Goal: Task Accomplishment & Management: Manage account settings

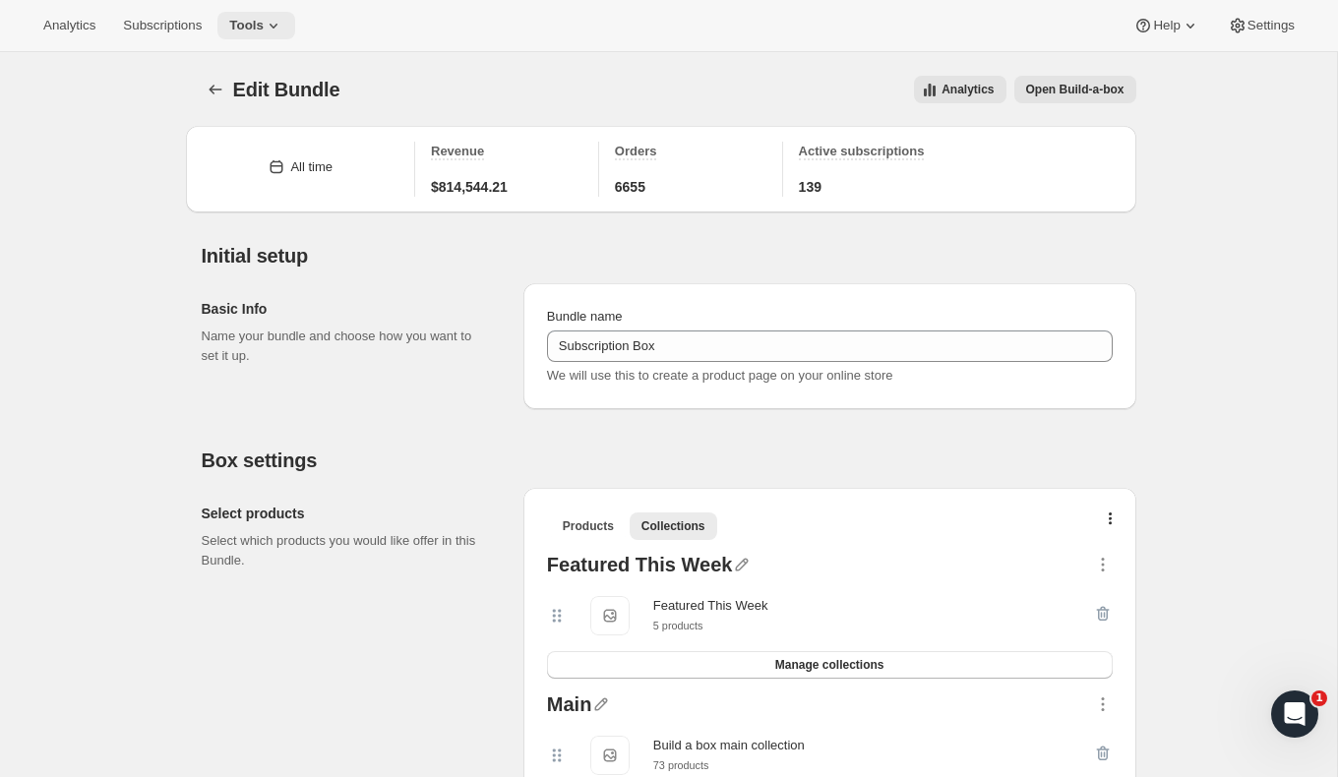
click at [246, 32] on button "Tools" at bounding box center [256, 26] width 78 height 28
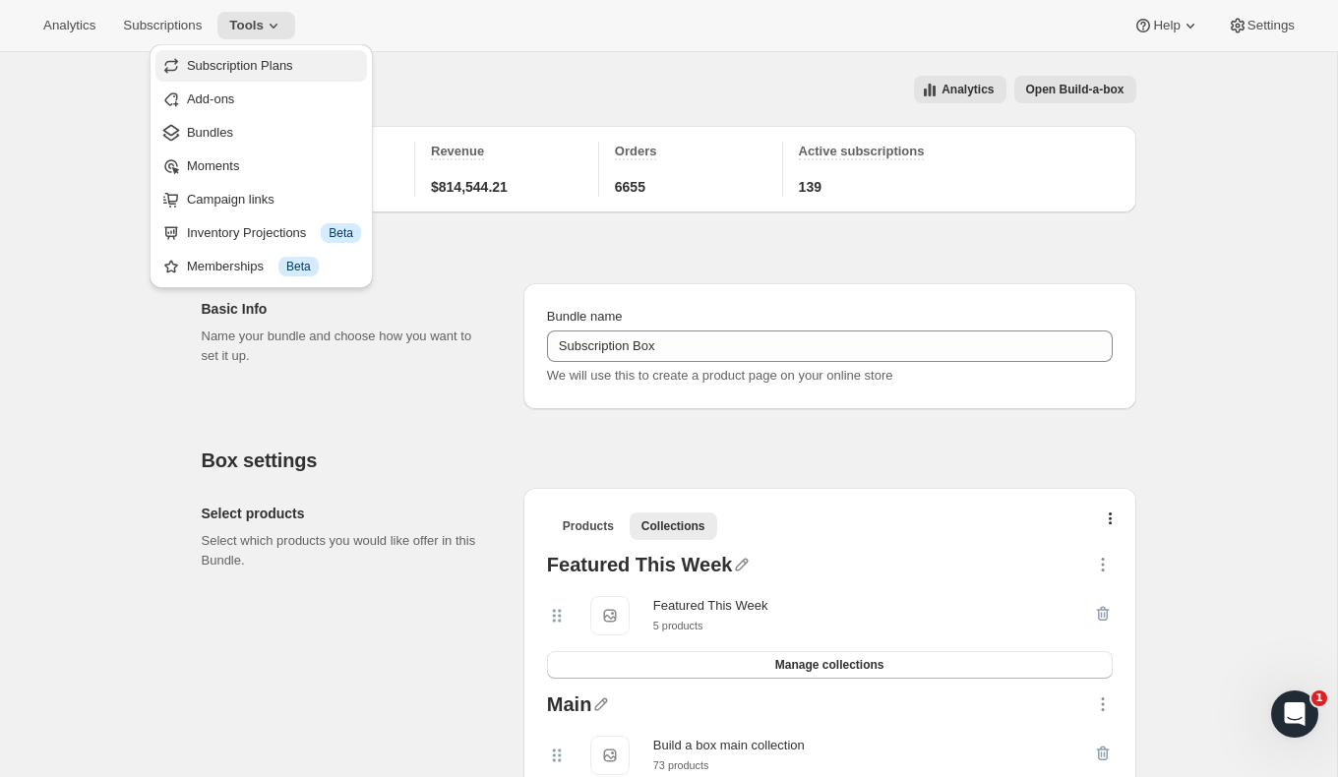
click at [267, 59] on span "Subscription Plans" at bounding box center [240, 65] width 106 height 15
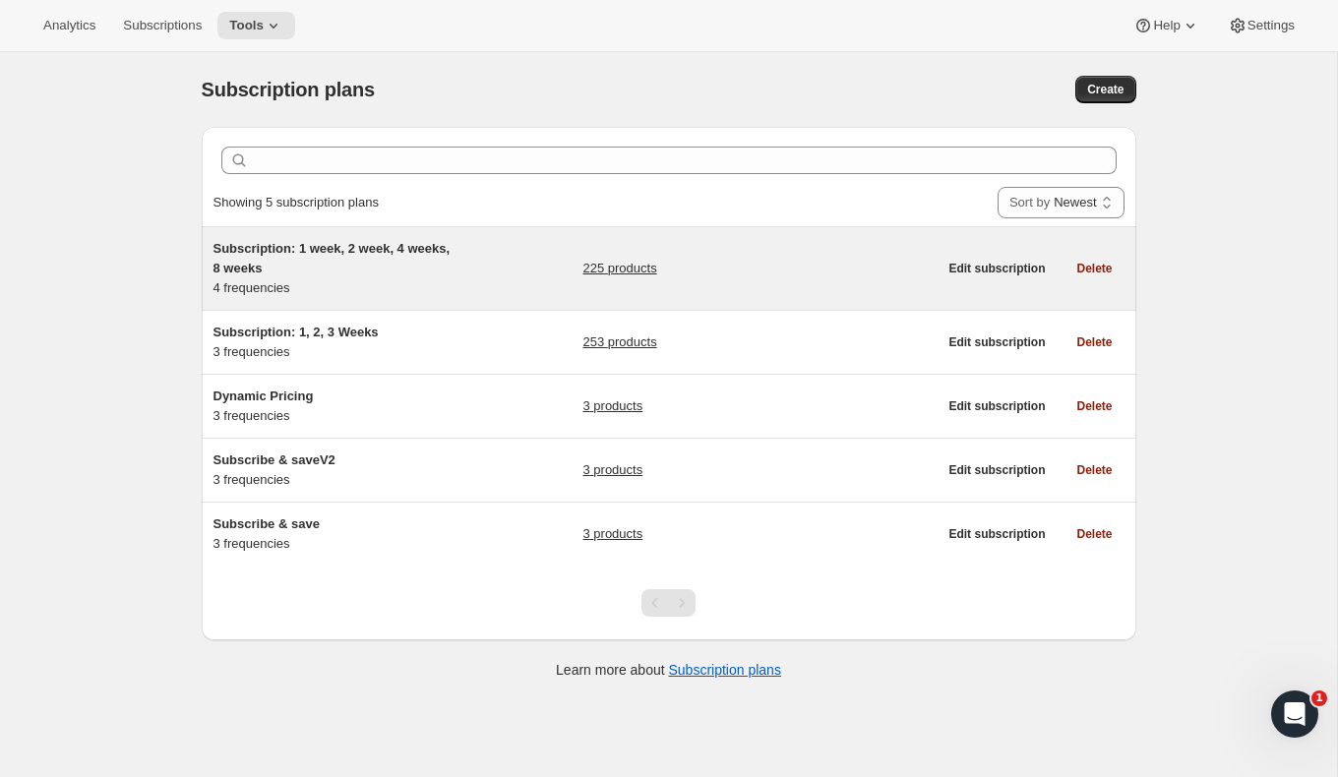
click at [594, 269] on link "225 products" at bounding box center [619, 269] width 74 height 20
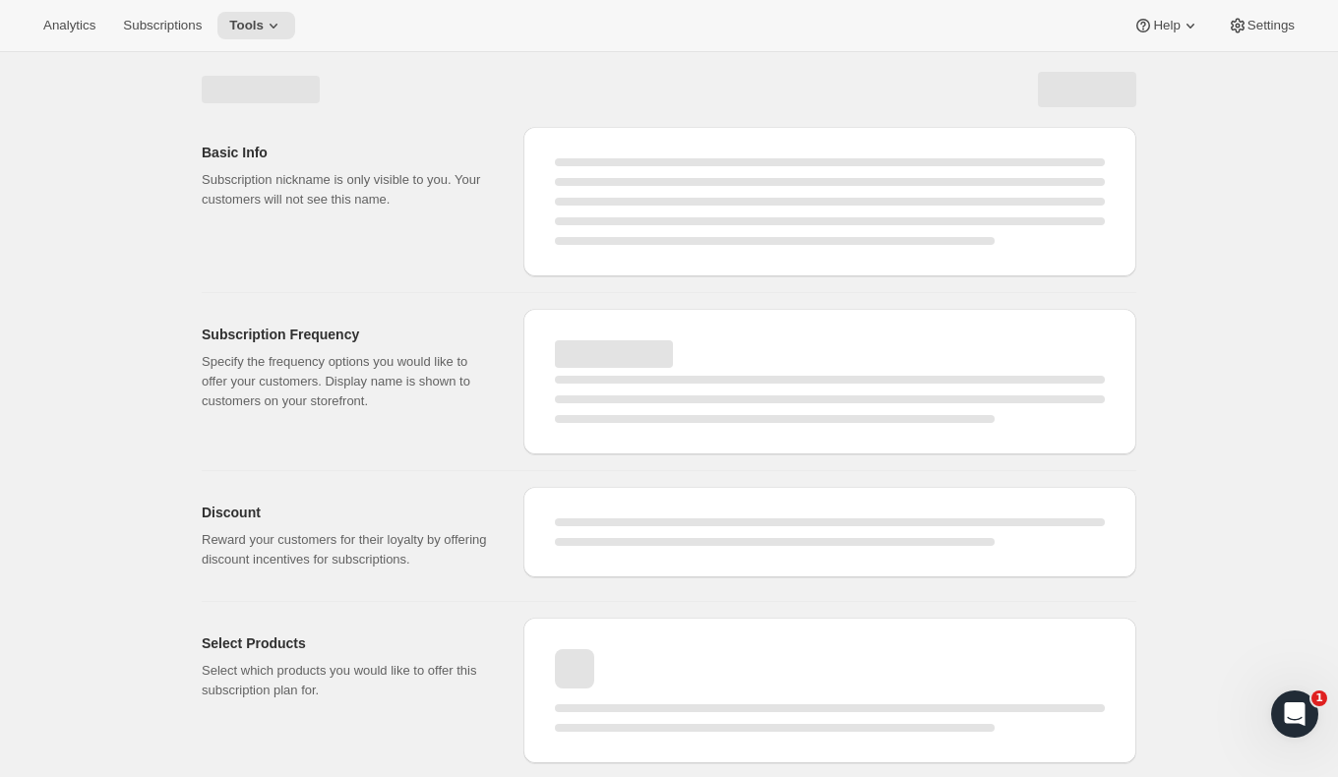
select select "WEEK"
select select "MONTH"
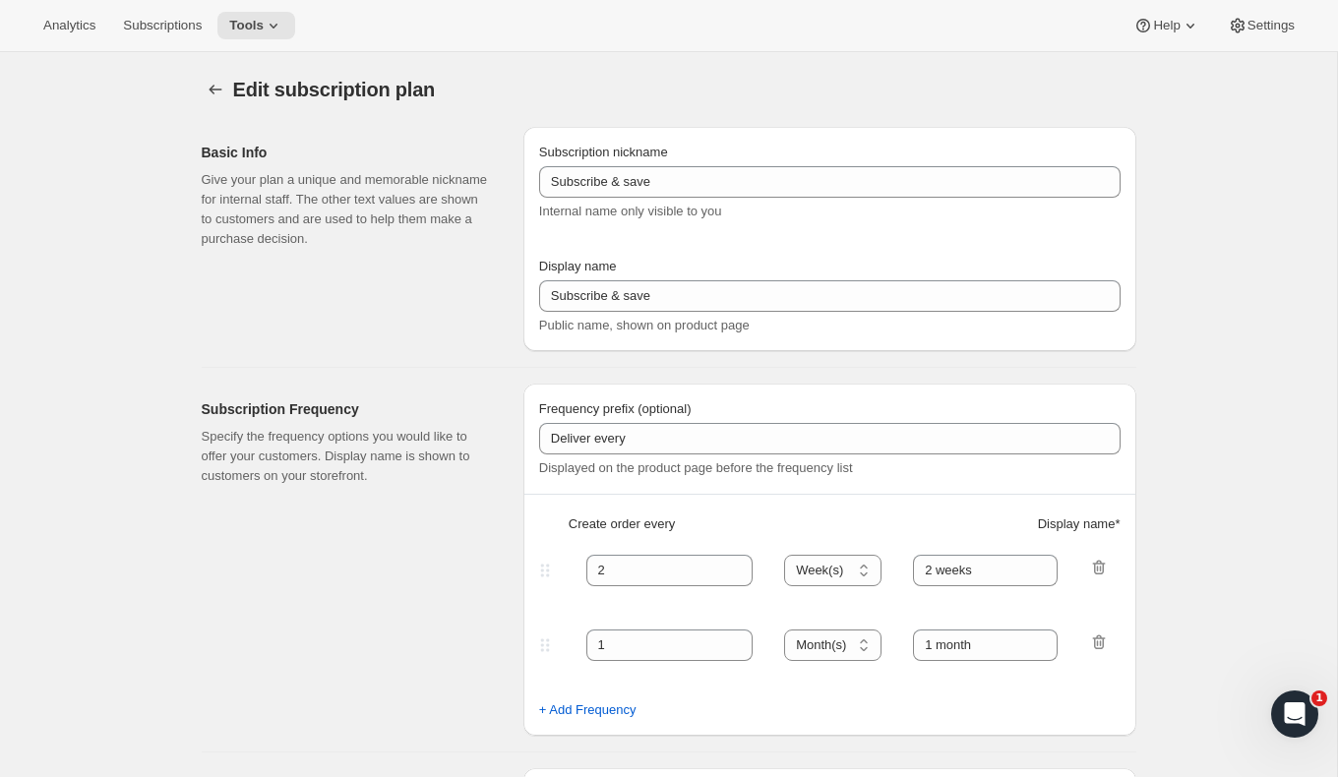
type input "Subscription: 1 week, 2 week, 4 weeks, 8 weeks"
type input "1"
type input "1 weeks"
type input "2"
select select "WEEK"
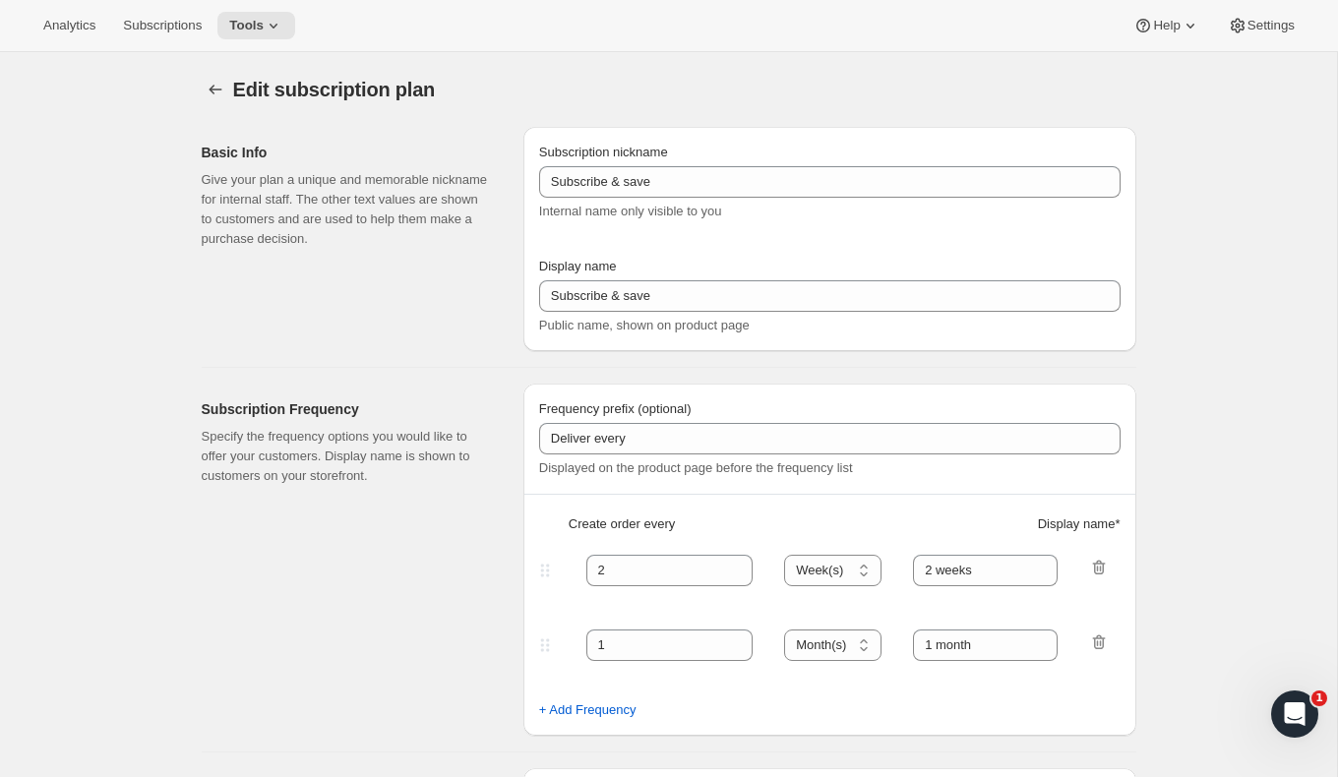
type input "2 weeks"
checkbox input "true"
select select "WEEK"
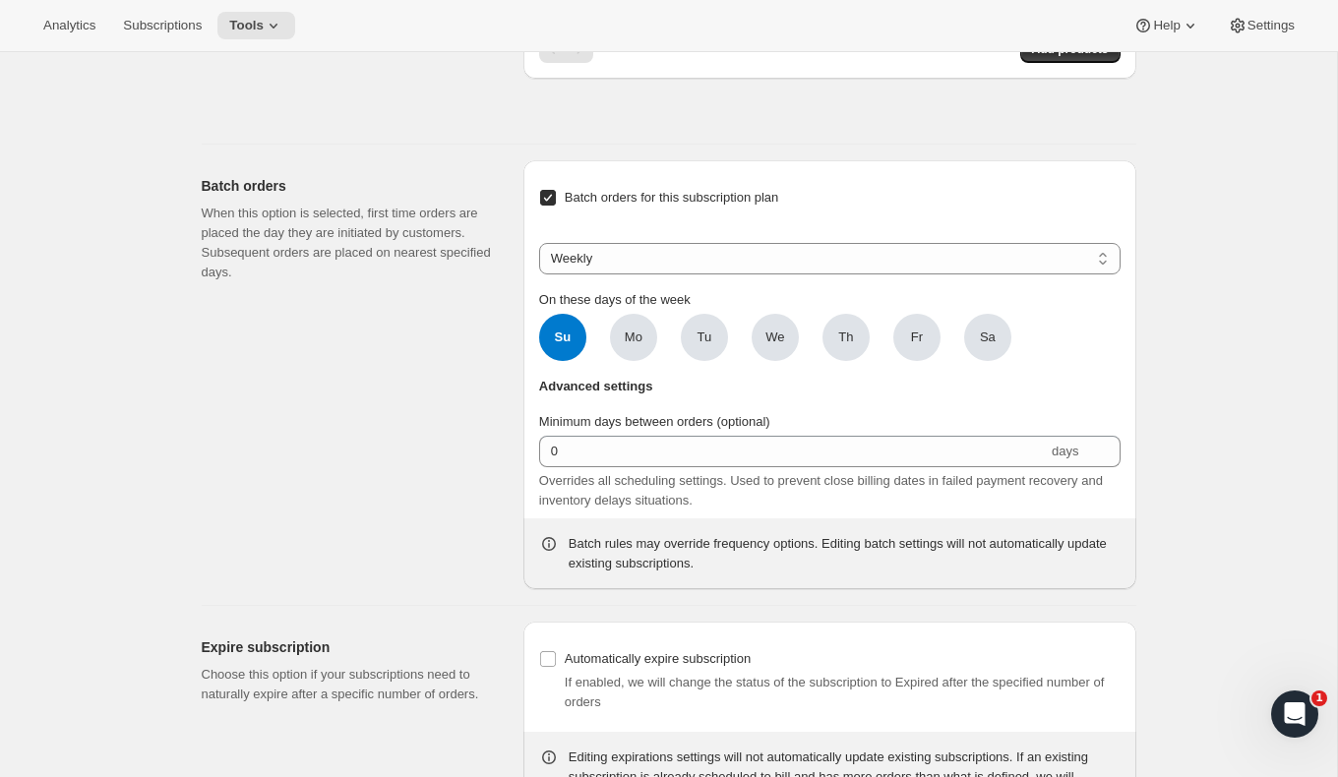
scroll to position [9269, 0]
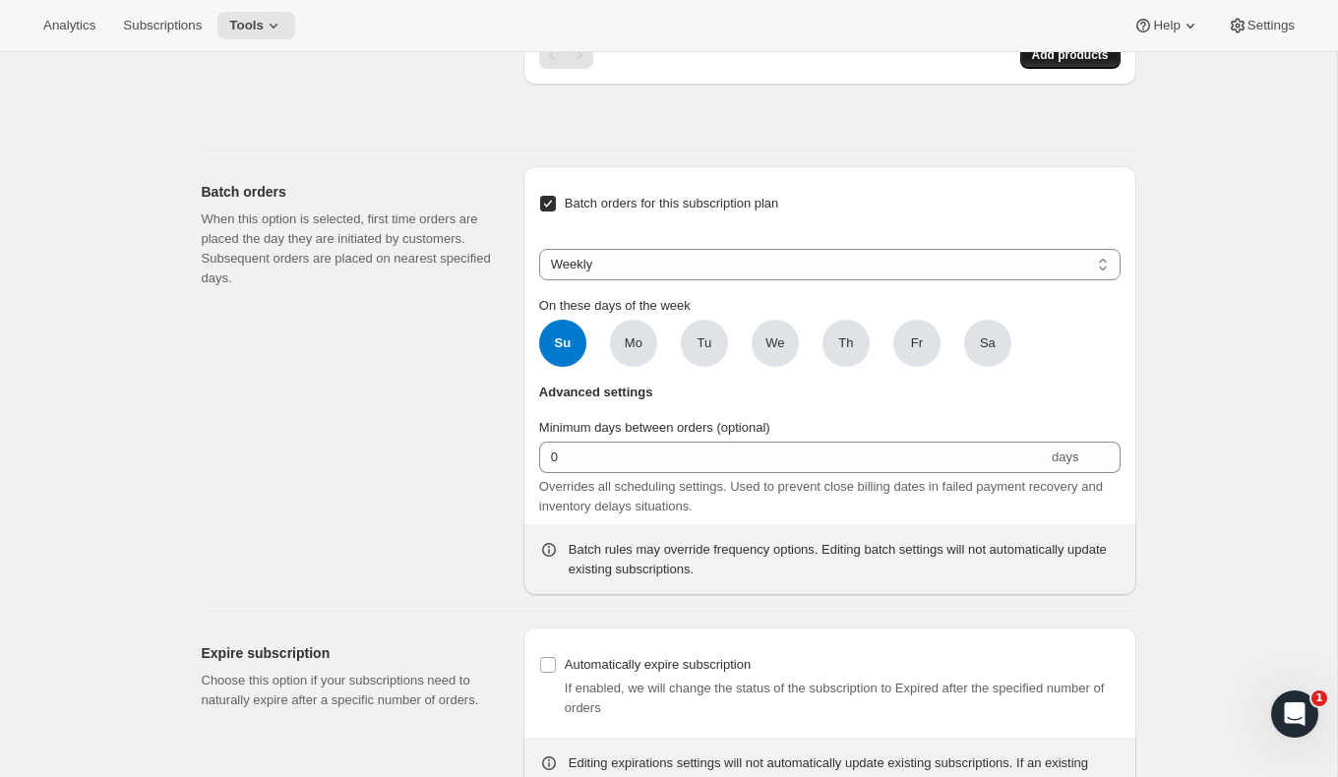
click at [1078, 63] on span "Add products" at bounding box center [1070, 55] width 77 height 16
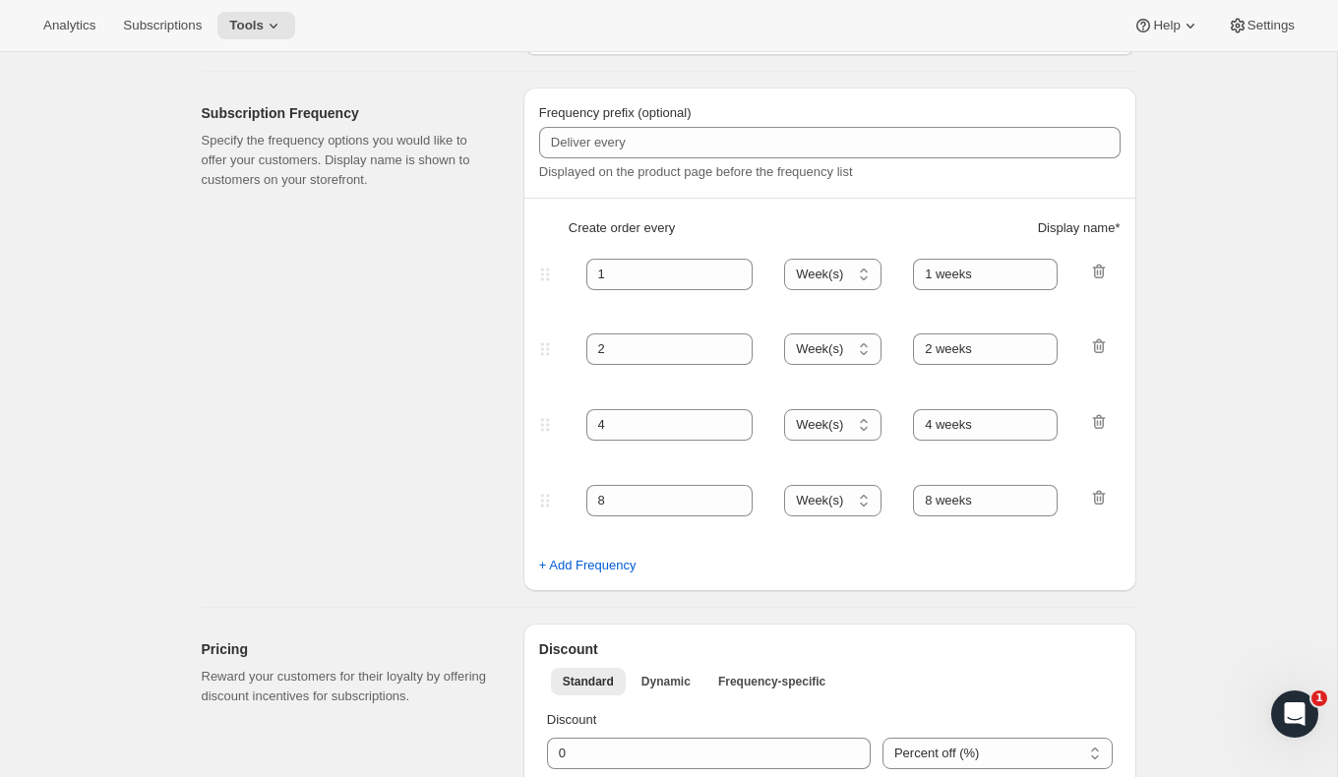
scroll to position [0, 0]
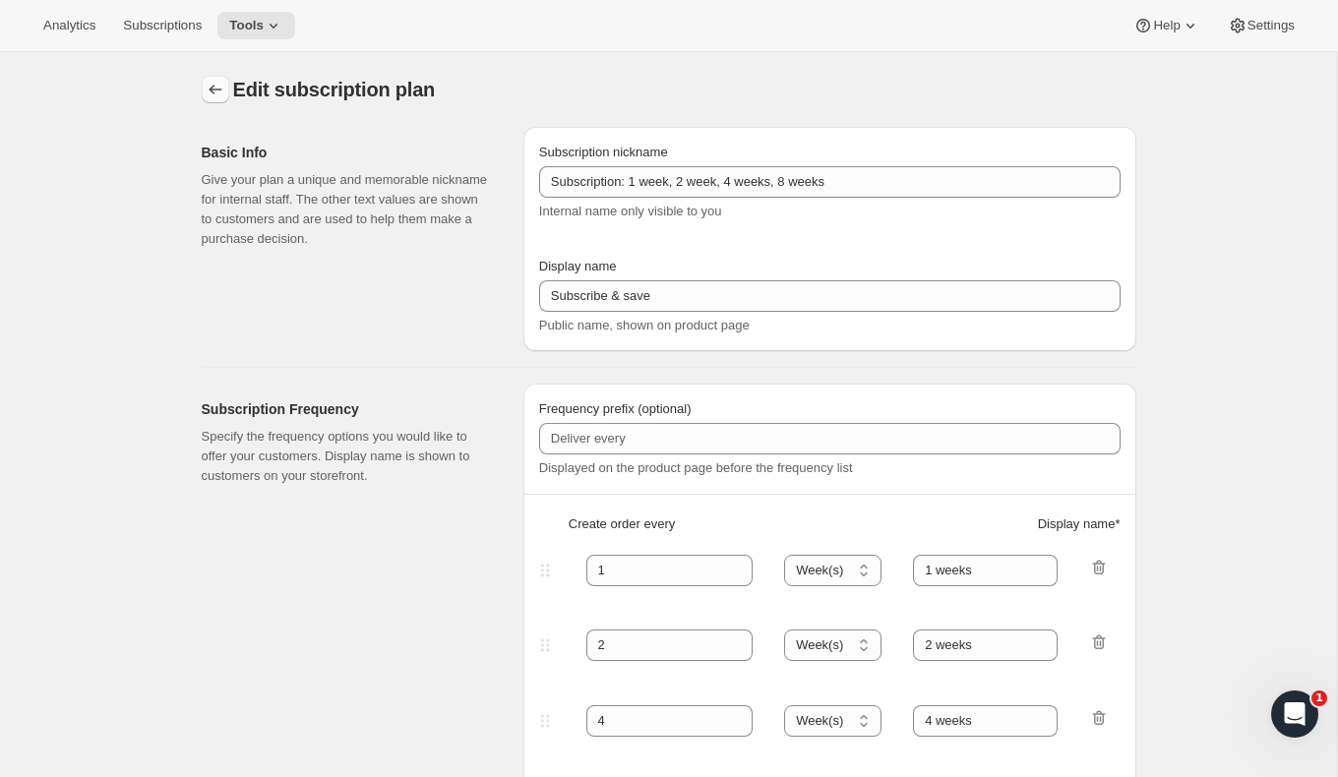
click at [220, 92] on icon "Subscription plans" at bounding box center [216, 90] width 20 height 20
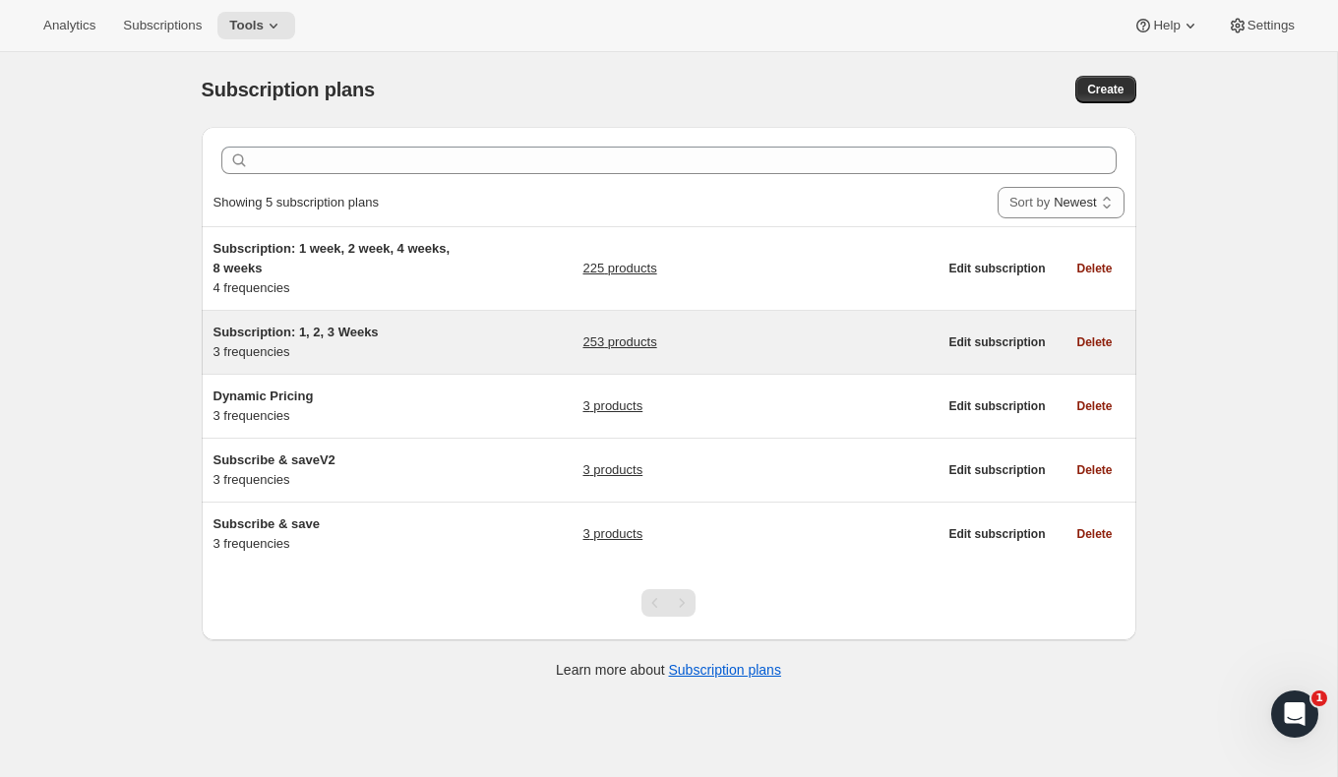
click at [630, 337] on link "253 products" at bounding box center [619, 343] width 74 height 20
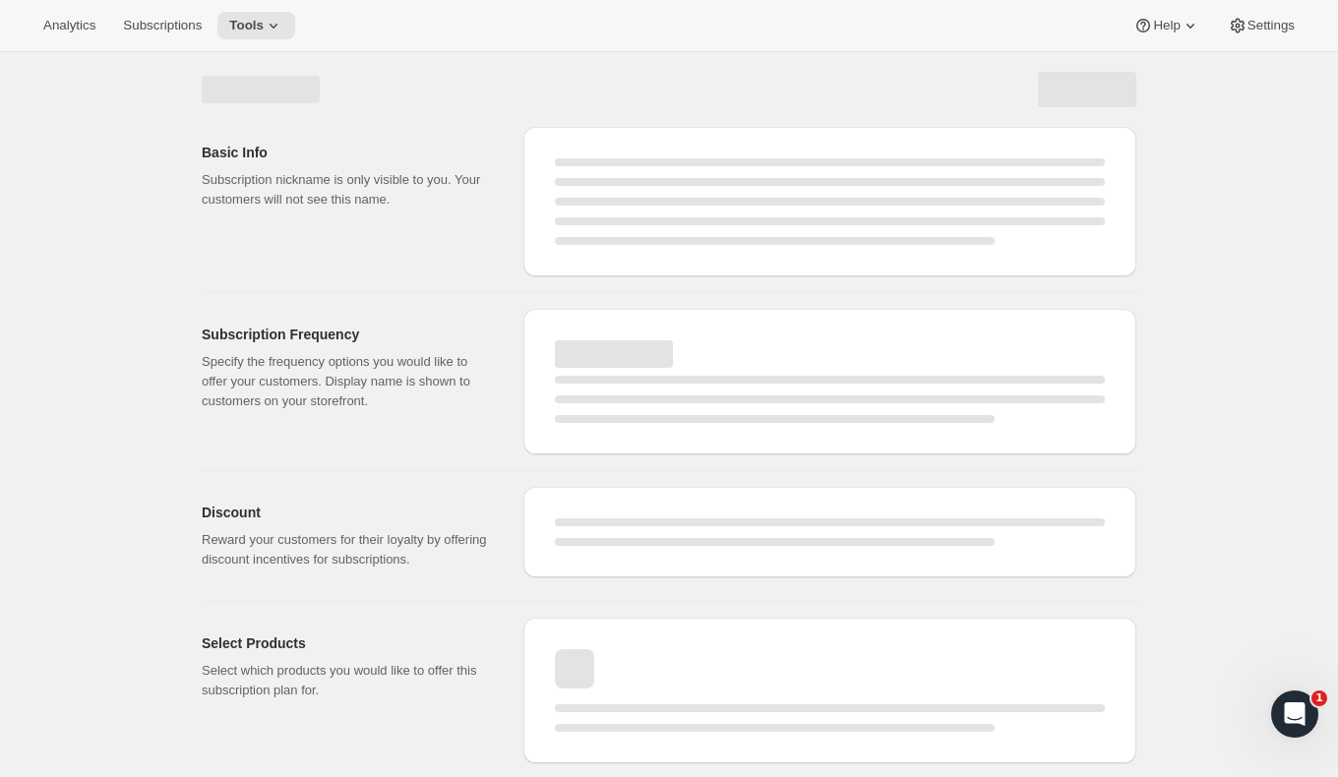
select select "WEEK"
select select "MONTH"
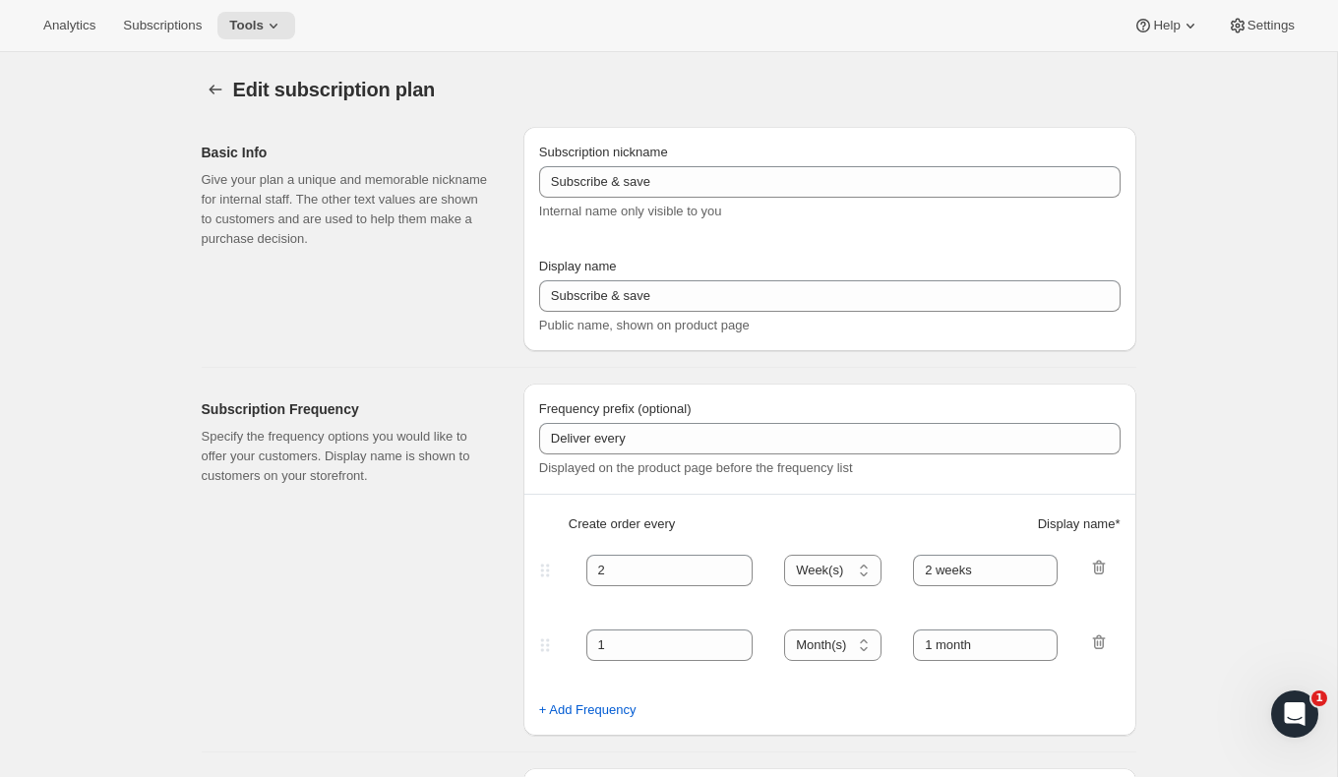
type input "Subscription: 1, 2, 3 Weeks"
type input "1"
type input "1 week"
type input "2"
select select "WEEK"
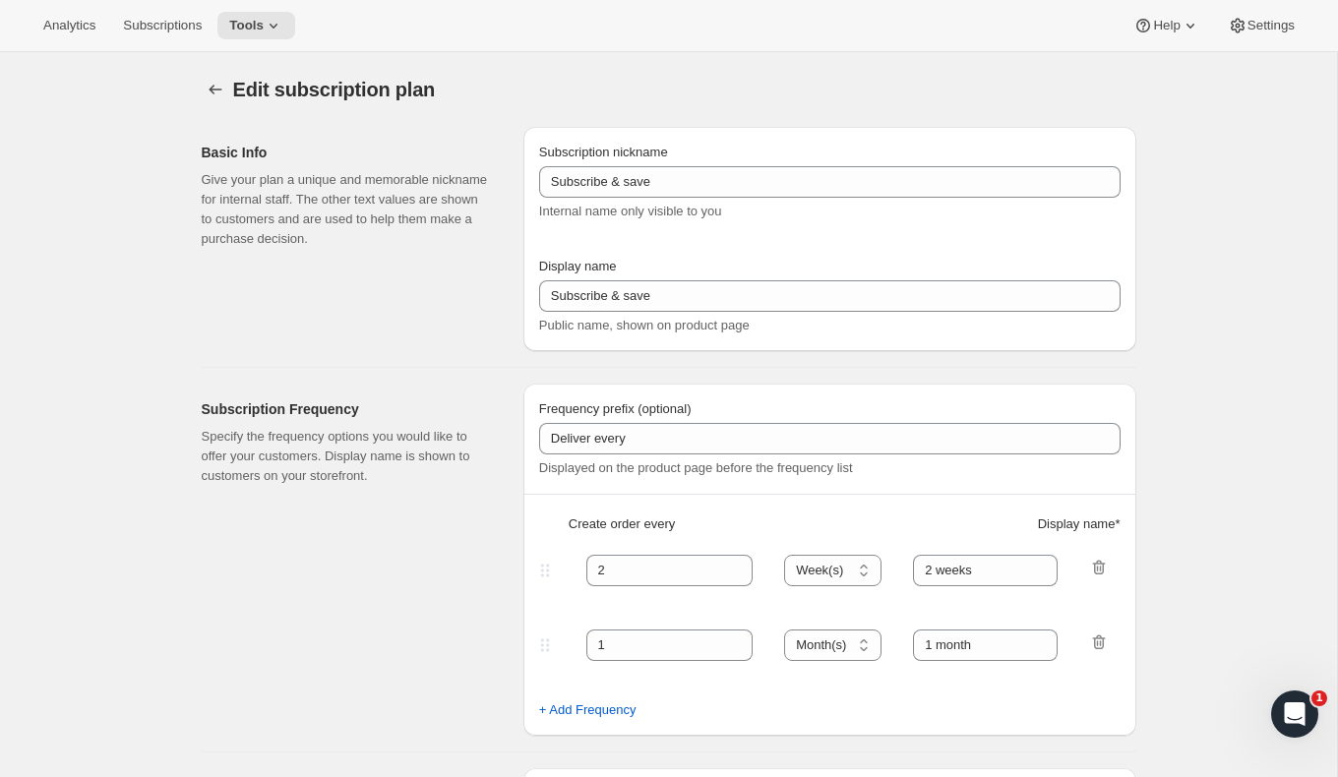
type input "2 weeks"
checkbox input "true"
select select "WEEK"
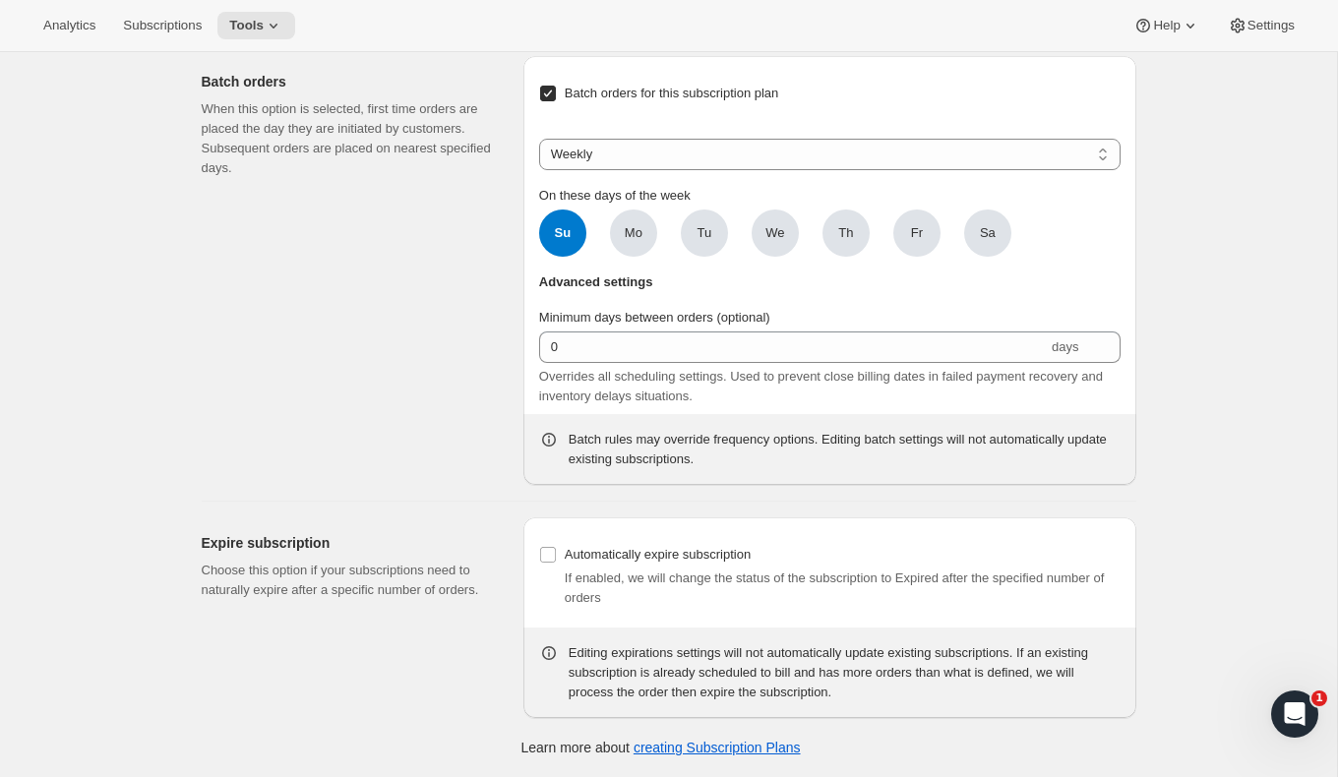
scroll to position [8225, 0]
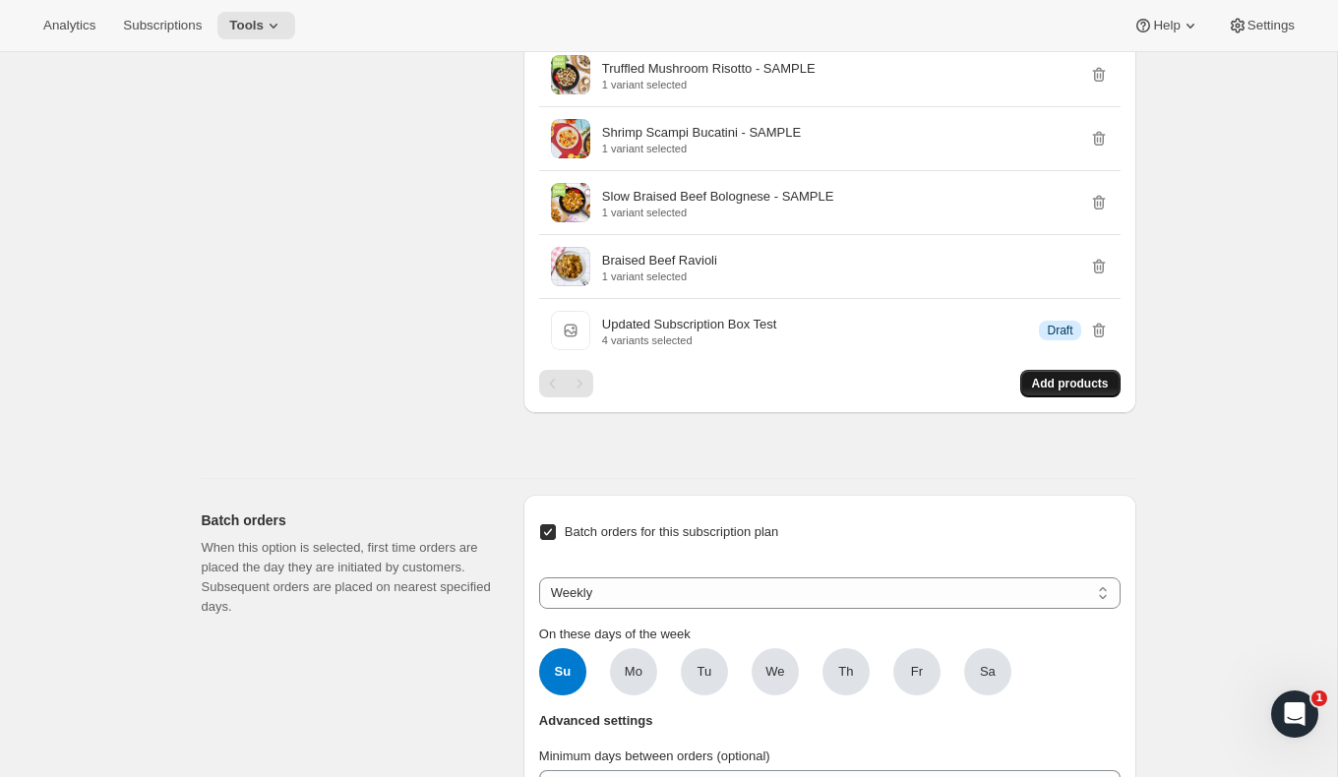
click at [1064, 392] on span "Add products" at bounding box center [1070, 384] width 77 height 16
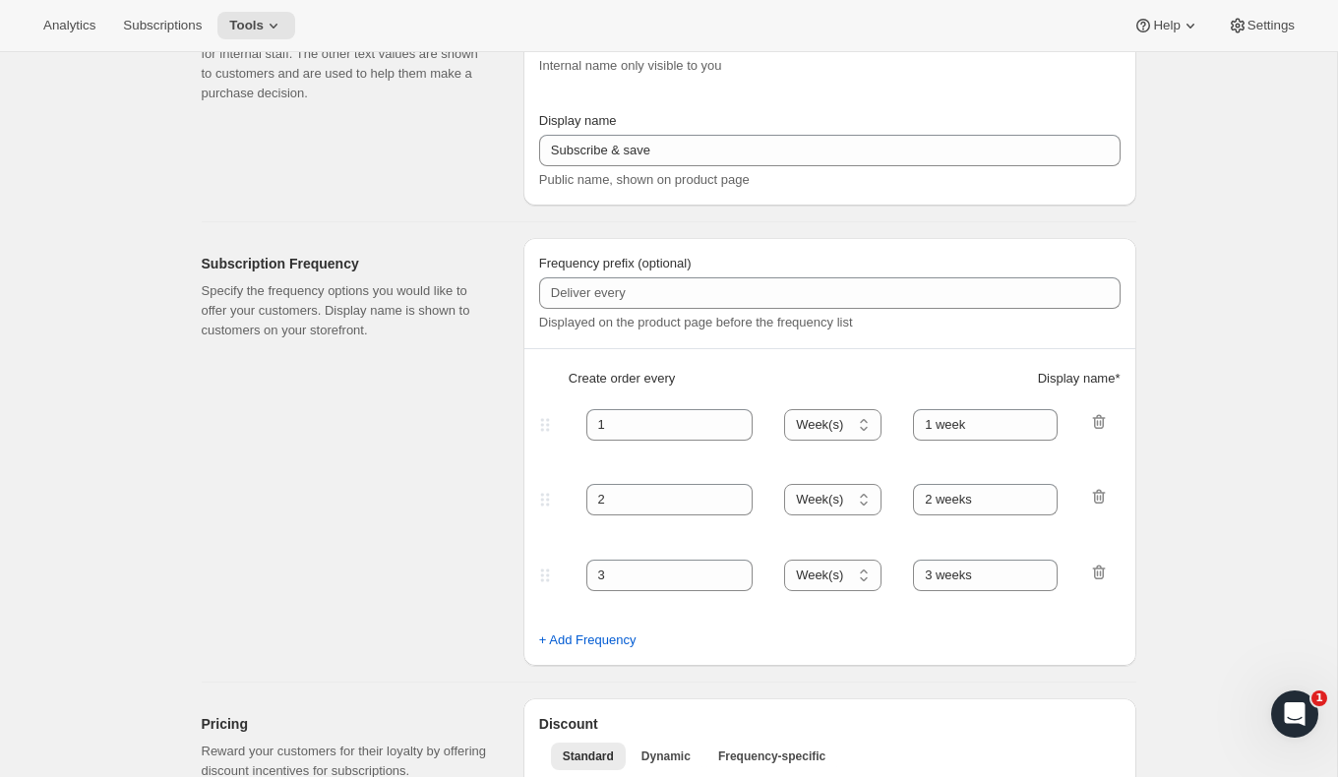
scroll to position [0, 0]
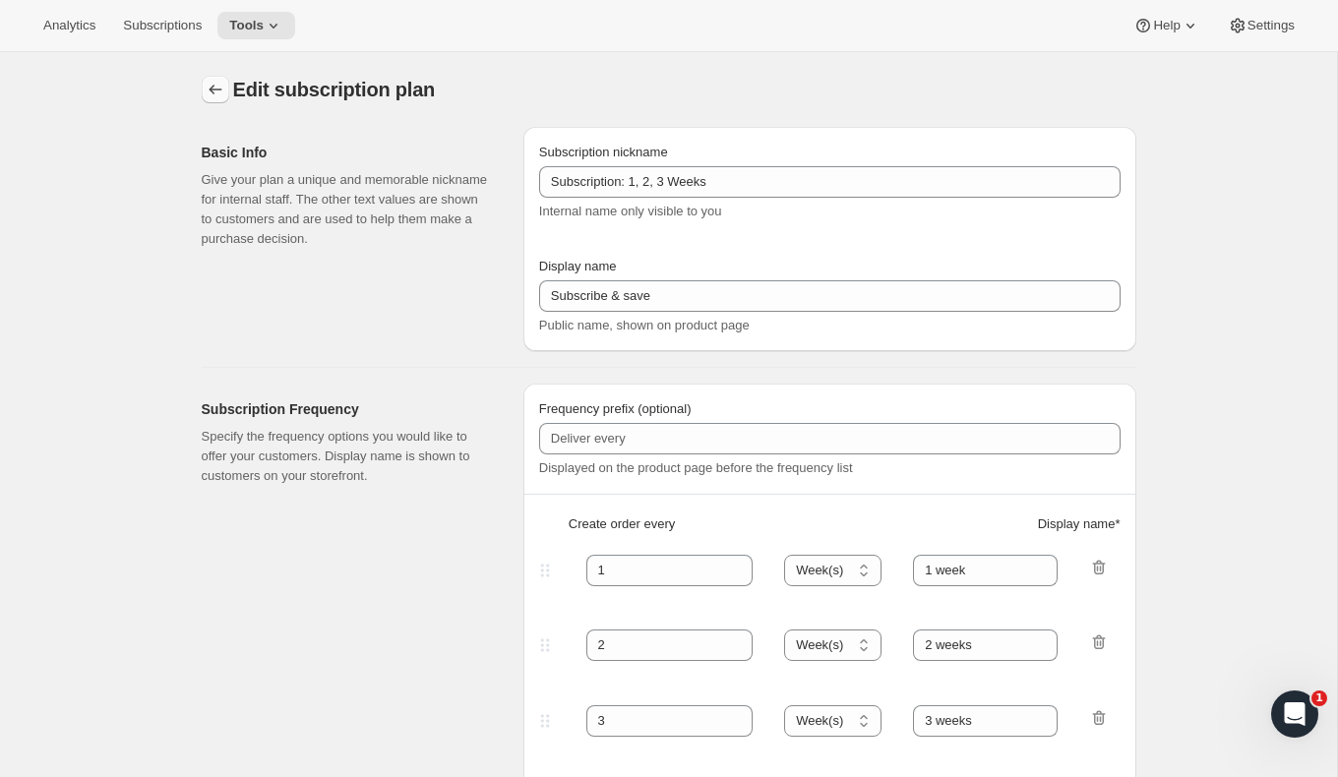
click at [223, 98] on button "Subscription plans" at bounding box center [216, 90] width 28 height 28
